Goal: Find specific page/section

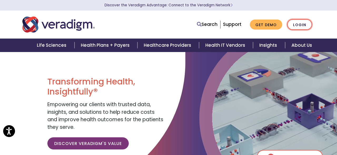
click at [300, 24] on link "Login" at bounding box center [300, 24] width 25 height 11
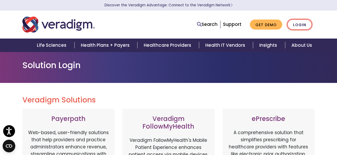
click at [299, 25] on link "Login" at bounding box center [300, 24] width 25 height 11
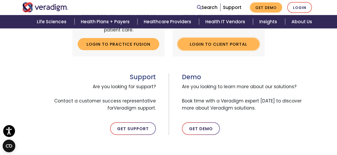
scroll to position [223, 0]
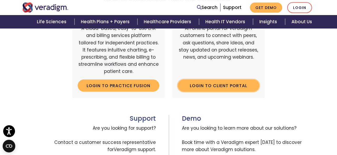
click at [212, 86] on link "Login to Client Portal" at bounding box center [219, 85] width 82 height 12
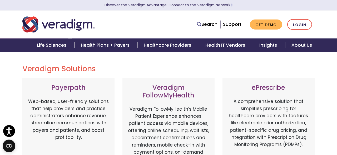
scroll to position [0, 0]
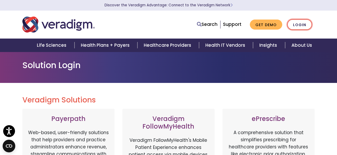
click at [294, 23] on link "Login" at bounding box center [300, 24] width 25 height 11
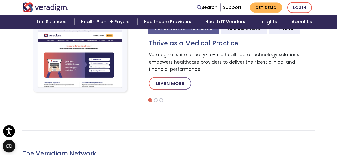
scroll to position [191, 0]
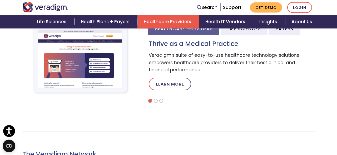
click at [179, 22] on link "Healthcare Providers" at bounding box center [169, 21] width 62 height 13
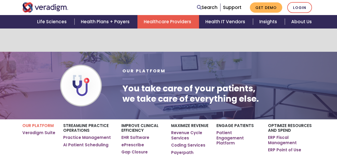
scroll to position [1074, 0]
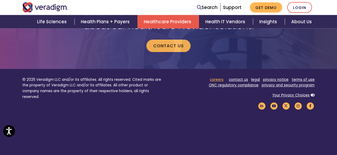
click at [219, 77] on link "careers" at bounding box center [217, 79] width 14 height 5
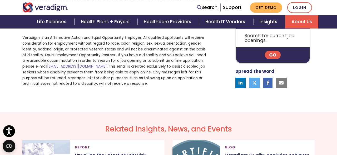
scroll to position [409, 0]
click at [241, 85] on icon at bounding box center [241, 82] width 4 height 4
click at [257, 88] on link at bounding box center [254, 83] width 11 height 11
click at [268, 85] on icon at bounding box center [268, 82] width 3 height 4
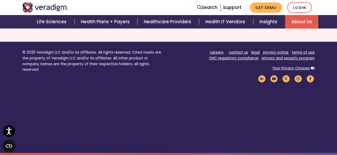
scroll to position [670, 0]
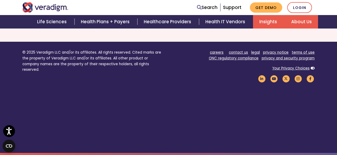
click at [268, 21] on link "Insights" at bounding box center [269, 21] width 32 height 13
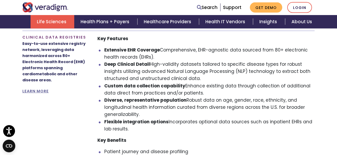
scroll to position [443, 0]
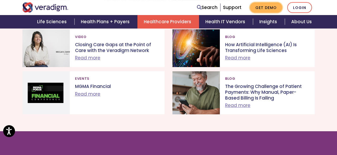
scroll to position [944, 0]
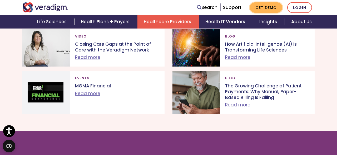
click at [264, 9] on link "Get Demo" at bounding box center [266, 7] width 32 height 10
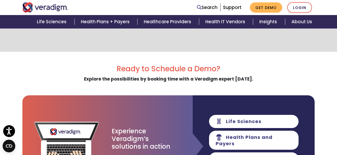
scroll to position [150, 0]
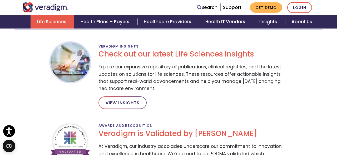
scroll to position [789, 0]
click at [126, 102] on link "View Insights" at bounding box center [123, 102] width 48 height 13
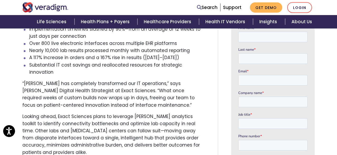
scroll to position [408, 0]
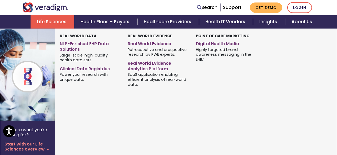
click at [54, 23] on link "Life Sciences" at bounding box center [53, 21] width 44 height 13
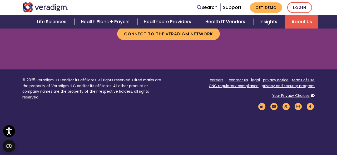
scroll to position [982, 0]
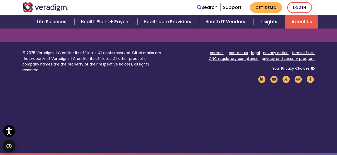
click at [11, 145] on icon "Open CMP widget" at bounding box center [9, 145] width 6 height 3
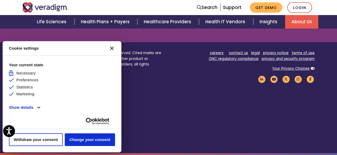
scroll to position [0, 0]
click at [113, 46] on button "[#WIDGET_ICON_CROSS#]" at bounding box center [112, 48] width 13 height 13
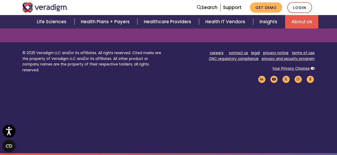
click at [10, 129] on icon "Open accessiBe: accessibility options, statement and help" at bounding box center [9, 131] width 6 height 8
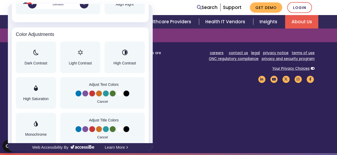
scroll to position [385, 0]
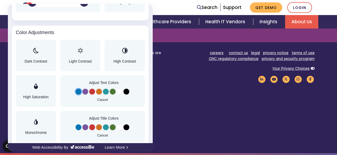
click at [79, 91] on button "Change Color to Blue" at bounding box center [78, 91] width 6 height 6
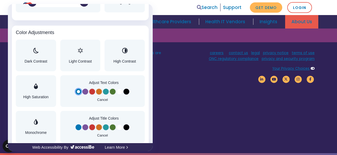
click at [99, 91] on button "Change Color to Orange" at bounding box center [99, 91] width 6 height 6
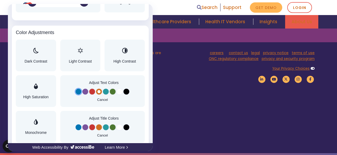
click at [121, 91] on button "Change Color to White" at bounding box center [120, 91] width 6 height 6
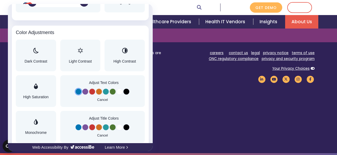
click at [130, 91] on div "Cancel" at bounding box center [103, 94] width 76 height 13
click at [125, 91] on button "Change Color to Black" at bounding box center [126, 91] width 6 height 6
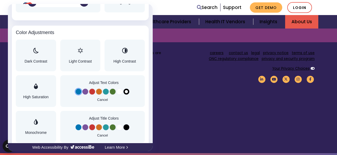
click at [120, 91] on button "Change Color to White" at bounding box center [120, 91] width 6 height 6
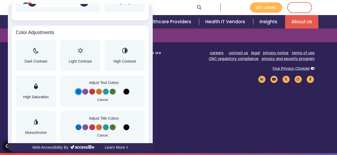
click at [94, 126] on button "Change Color to Red" at bounding box center [92, 127] width 6 height 6
click at [99, 133] on button "Cancel" at bounding box center [102, 134] width 11 height 3
click at [103, 99] on button "Cancel" at bounding box center [102, 99] width 11 height 3
click at [171, 93] on div at bounding box center [168, 77] width 337 height 155
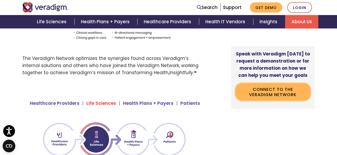
scroll to position [376, 0]
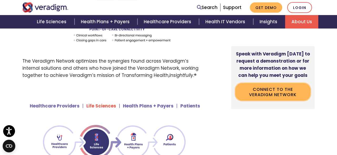
click at [270, 89] on link "Connect to the Veradigm Network" at bounding box center [273, 91] width 75 height 17
